Goal: Task Accomplishment & Management: Complete application form

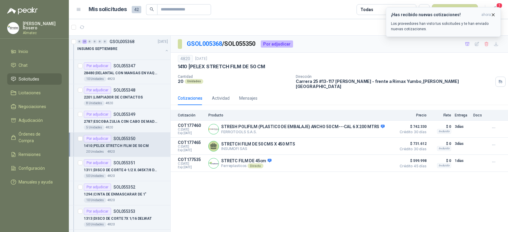
click at [405, 19] on div "¡Has recibido nuevas cotizaciones! ahora Los proveedores han visto tus solicitu…" at bounding box center [443, 21] width 105 height 19
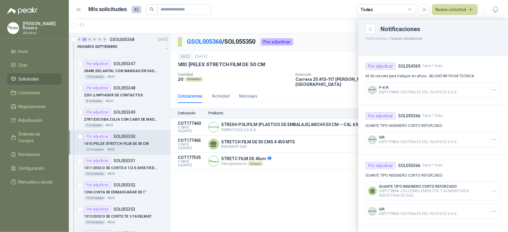
click at [264, 203] on div at bounding box center [288, 125] width 439 height 213
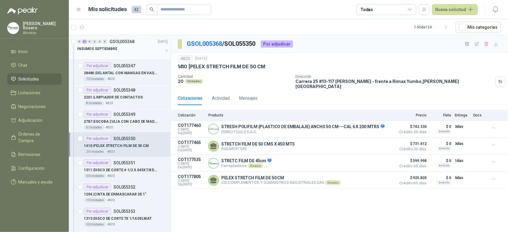
click at [159, 50] on div "INSUMOS SEPTIEMBRE" at bounding box center [123, 51] width 92 height 12
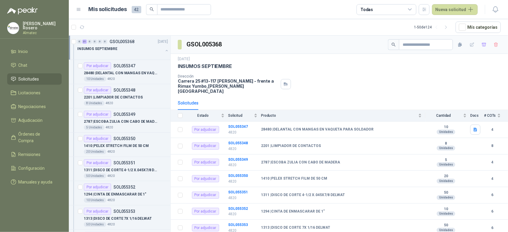
click at [164, 51] on button "button" at bounding box center [166, 50] width 5 height 5
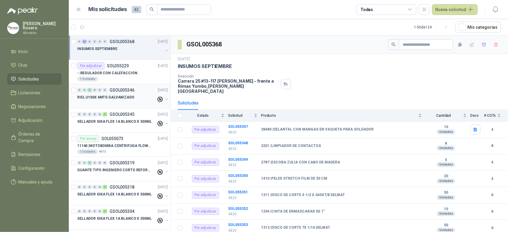
scroll to position [2, 0]
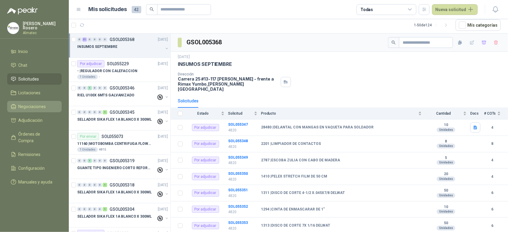
click at [36, 103] on span "Negociaciones" at bounding box center [33, 106] width 28 height 7
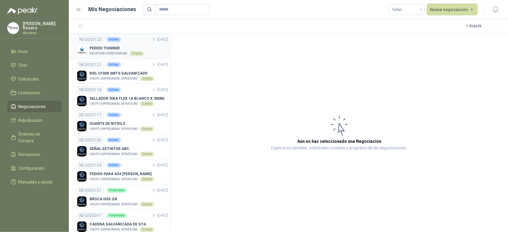
click at [115, 49] on p "PEDIDO THINNER" at bounding box center [116, 48] width 54 height 6
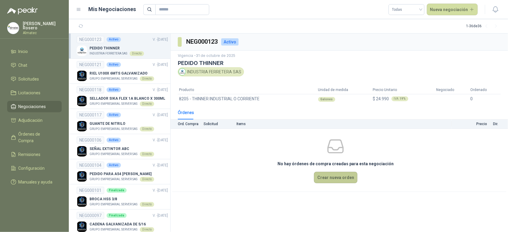
click at [341, 181] on button "Crear nueva orden" at bounding box center [335, 177] width 43 height 11
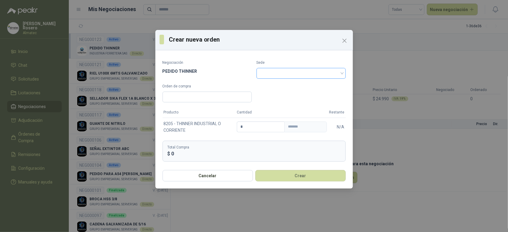
click at [281, 71] on input "search" at bounding box center [301, 72] width 82 height 9
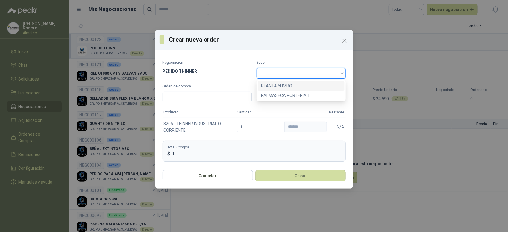
click at [286, 87] on div "PLANTA YUMBO" at bounding box center [301, 86] width 80 height 7
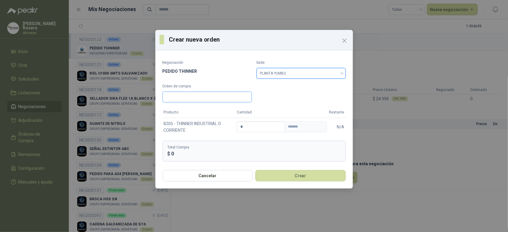
click at [220, 97] on input "Orden de compra" at bounding box center [206, 97] width 89 height 11
type input "*******"
drag, startPoint x: 250, startPoint y: 125, endPoint x: 208, endPoint y: 121, distance: 42.0
click at [211, 122] on tr "8205 - THINNER INDUSTRIAL O CORRIENTE * ******* N/A" at bounding box center [253, 127] width 183 height 18
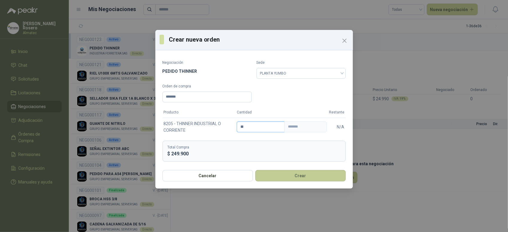
type input "**"
click at [286, 176] on button "Crear" at bounding box center [300, 175] width 90 height 11
